Goal: Information Seeking & Learning: Learn about a topic

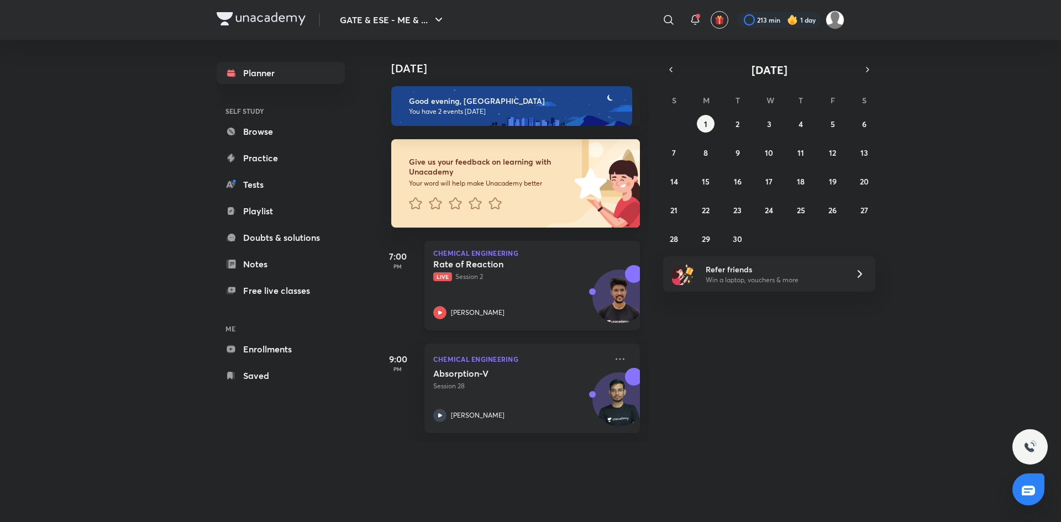
click at [549, 286] on div "Rate of Reaction Live Session 2 [PERSON_NAME]" at bounding box center [519, 289] width 173 height 61
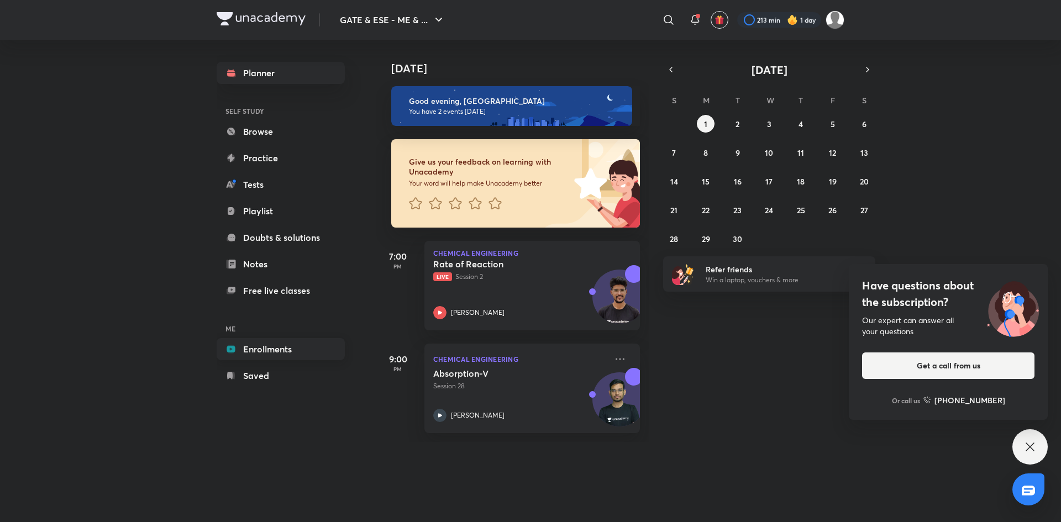
click at [273, 351] on link "Enrollments" at bounding box center [281, 349] width 128 height 22
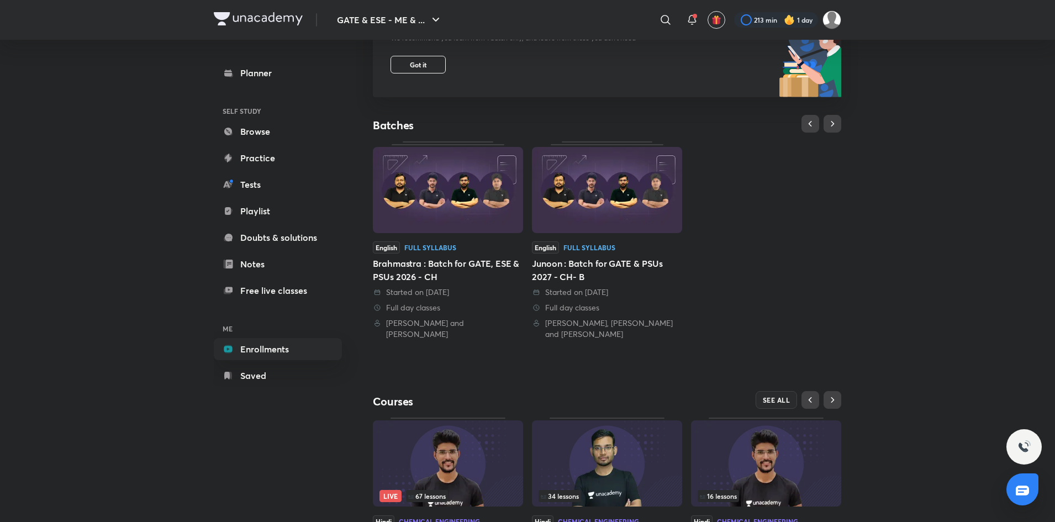
scroll to position [238, 0]
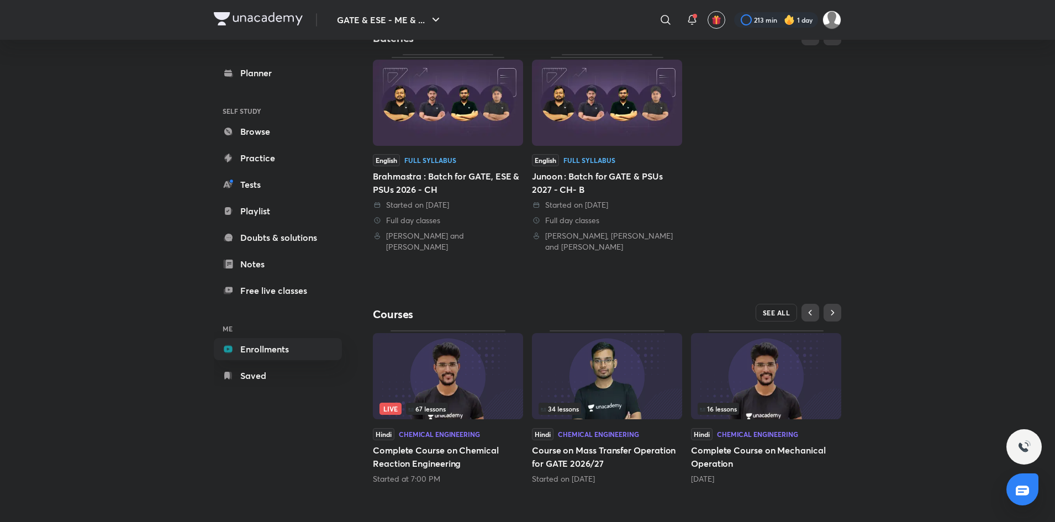
click at [774, 312] on span "SEE ALL" at bounding box center [777, 313] width 28 height 8
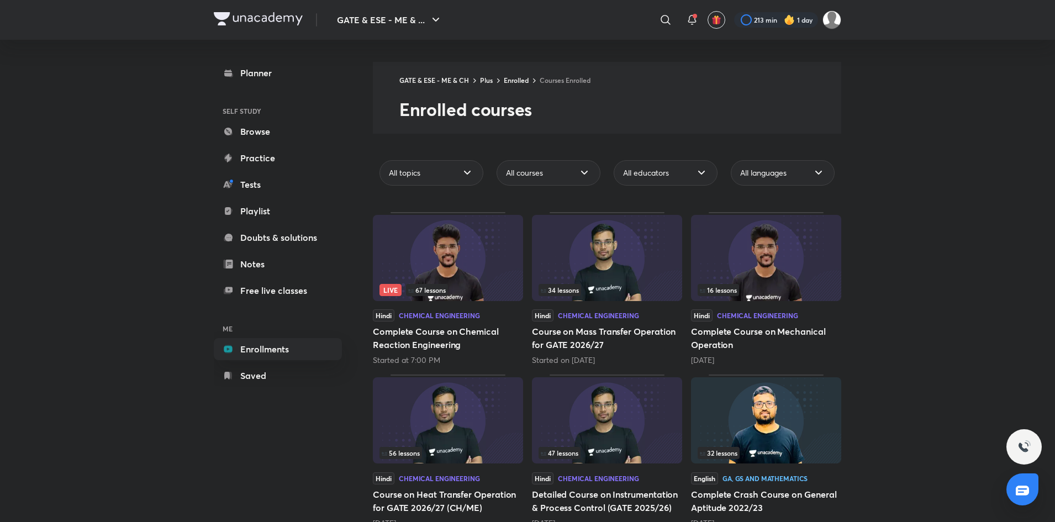
scroll to position [27, 0]
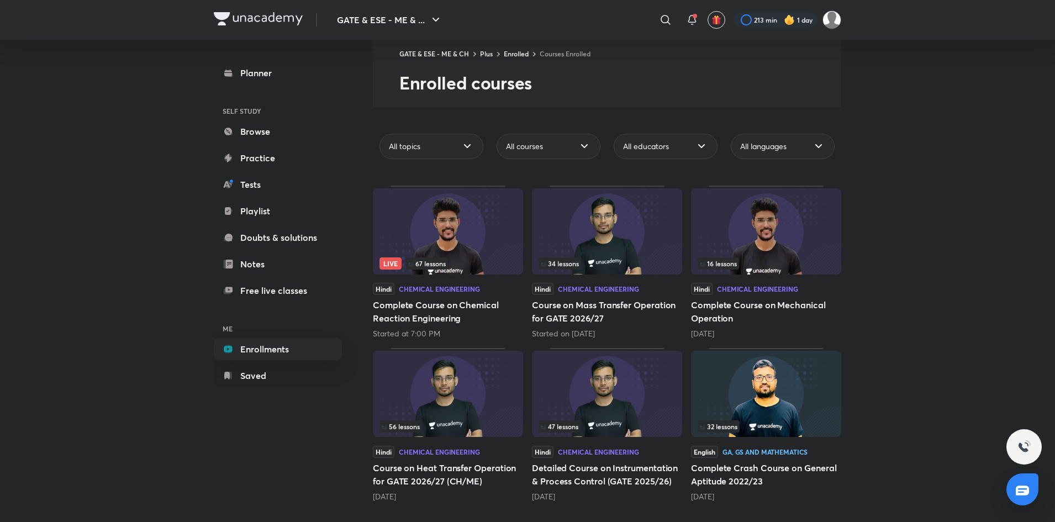
click at [445, 240] on img at bounding box center [448, 231] width 150 height 86
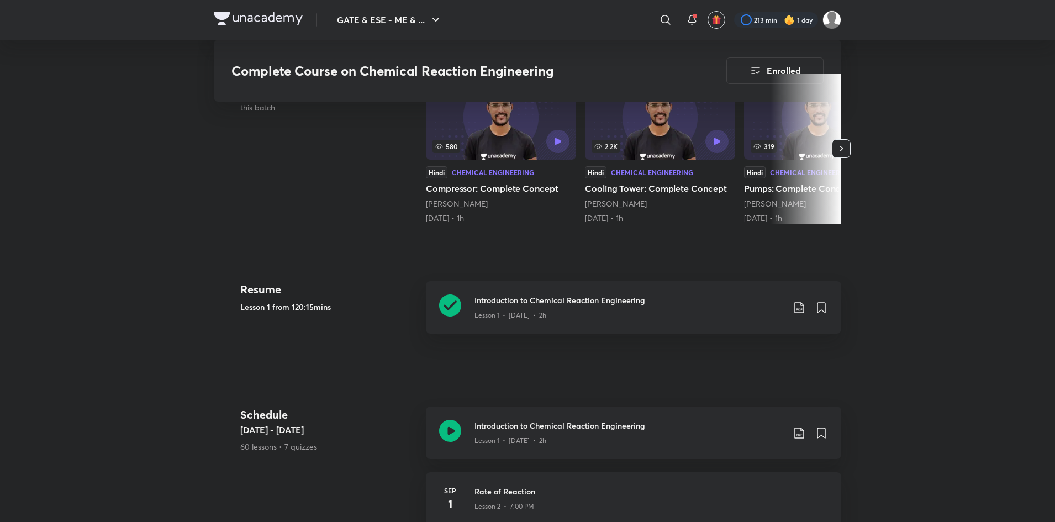
scroll to position [350, 0]
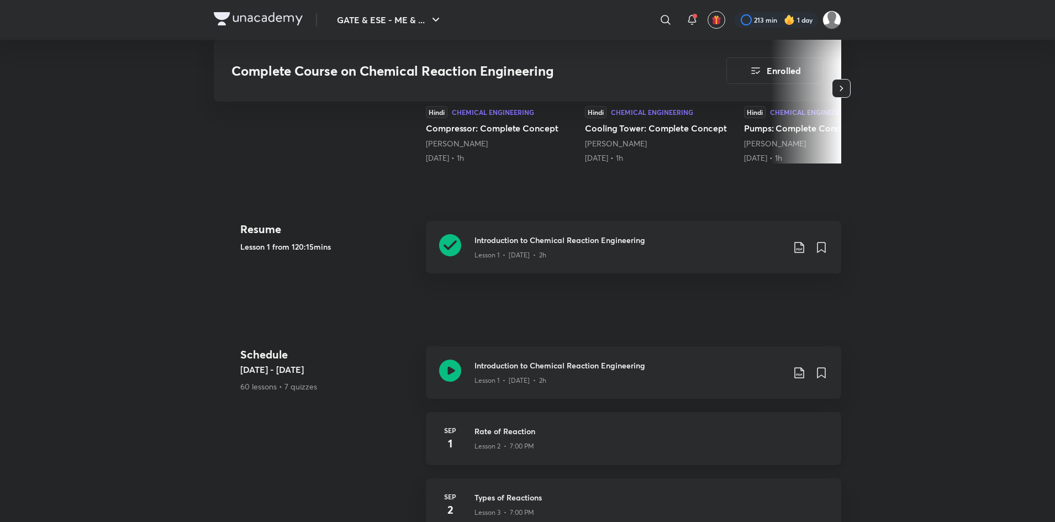
click at [696, 442] on div "Lesson 2 • 7:00 PM" at bounding box center [652, 444] width 354 height 14
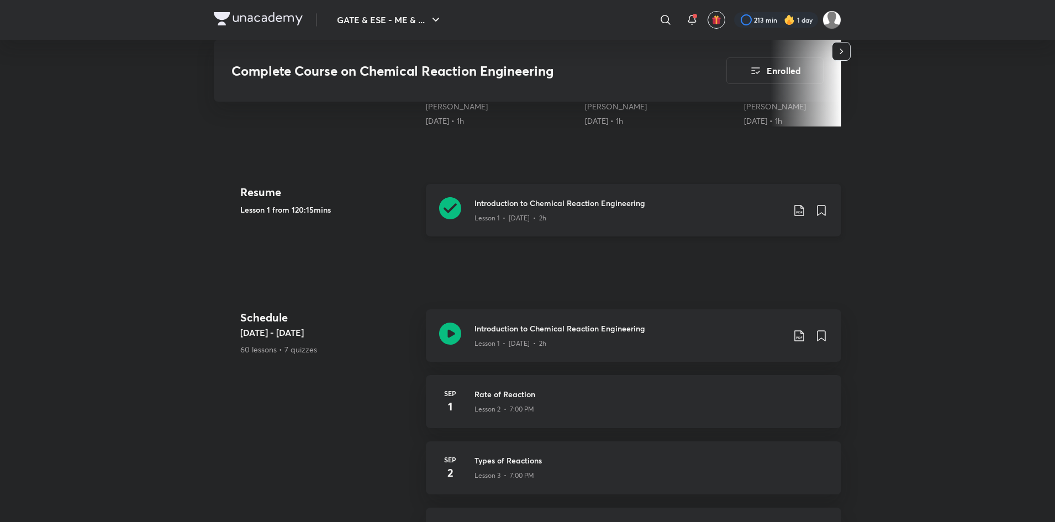
scroll to position [386, 0]
click at [646, 472] on div "Lesson 3 • 7:00 PM" at bounding box center [652, 474] width 354 height 14
click at [626, 396] on h3 "Rate of Reaction" at bounding box center [652, 395] width 354 height 12
